Goal: Transaction & Acquisition: Purchase product/service

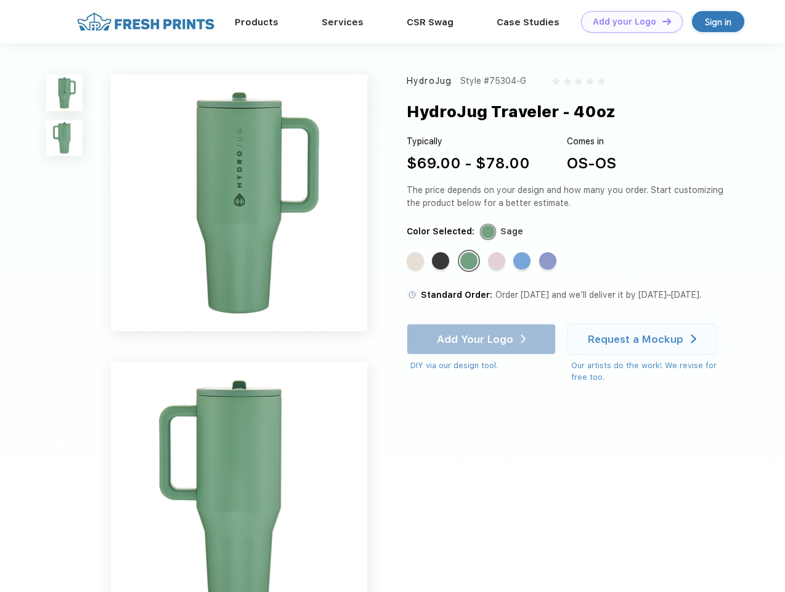
click at [628, 22] on link "Add your Logo Design Tool" at bounding box center [632, 22] width 102 height 22
click at [0, 0] on div "Design Tool" at bounding box center [0, 0] width 0 height 0
click at [661, 21] on link "Add your Logo Design Tool" at bounding box center [632, 22] width 102 height 22
click at [65, 92] on img at bounding box center [64, 93] width 36 height 36
click at [65, 138] on img at bounding box center [64, 138] width 36 height 36
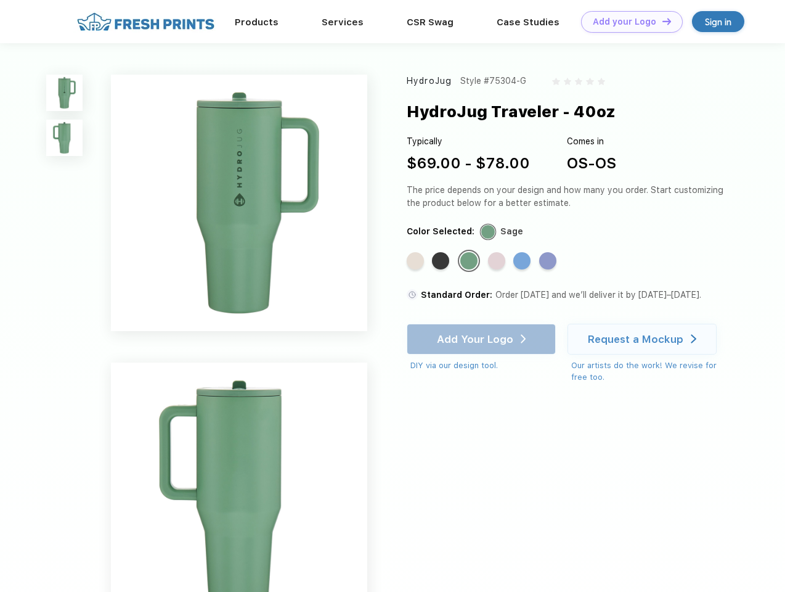
click at [417, 261] on div "Standard Color" at bounding box center [415, 260] width 17 height 17
click at [442, 261] on div "Standard Color" at bounding box center [440, 260] width 17 height 17
click at [470, 261] on div "Standard Color" at bounding box center [468, 260] width 17 height 17
click at [498, 261] on div "Standard Color" at bounding box center [496, 260] width 17 height 17
click at [523, 261] on div "Standard Color" at bounding box center [521, 260] width 17 height 17
